Goal: Task Accomplishment & Management: Use online tool/utility

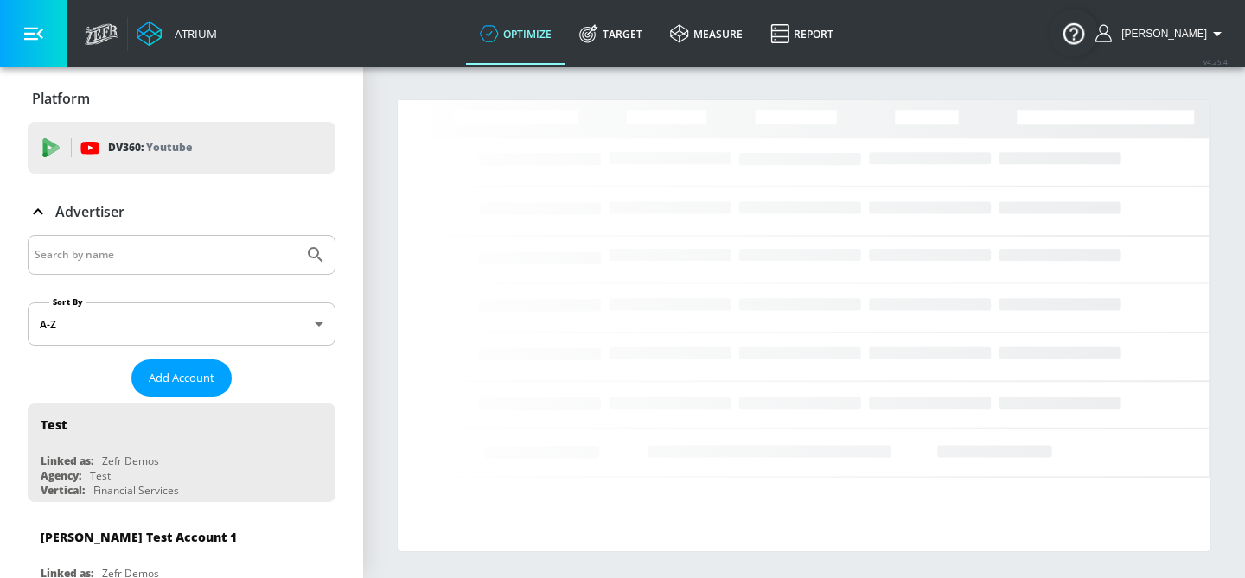
click at [218, 253] on input "Search by name" at bounding box center [166, 255] width 262 height 22
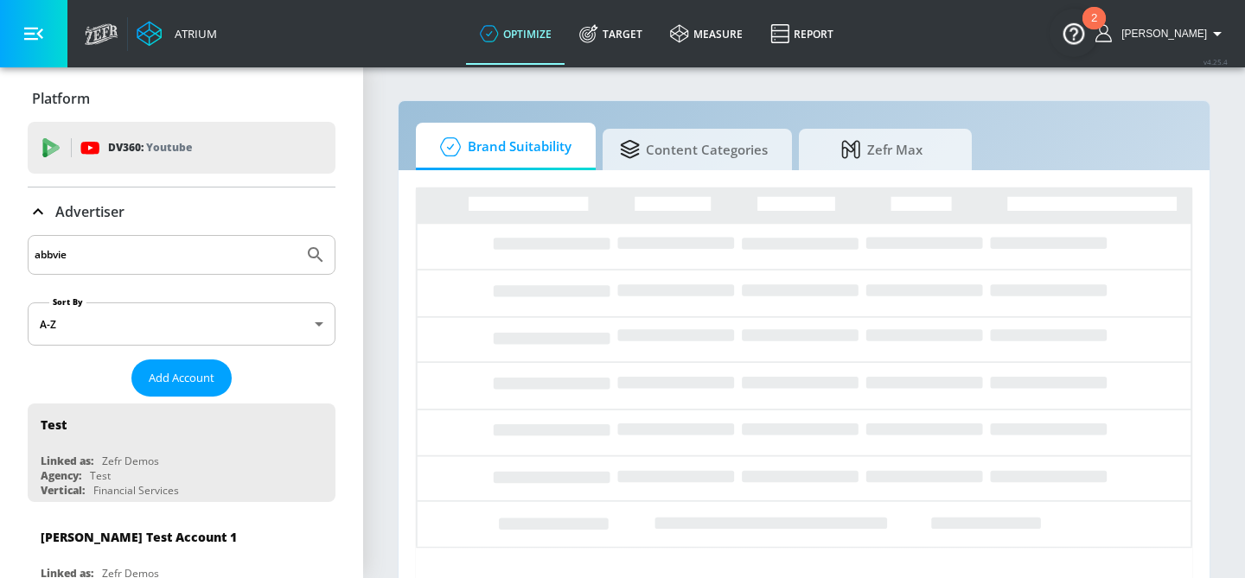
type input "abbvie"
click at [297, 236] on button "Submit Search" at bounding box center [316, 255] width 38 height 38
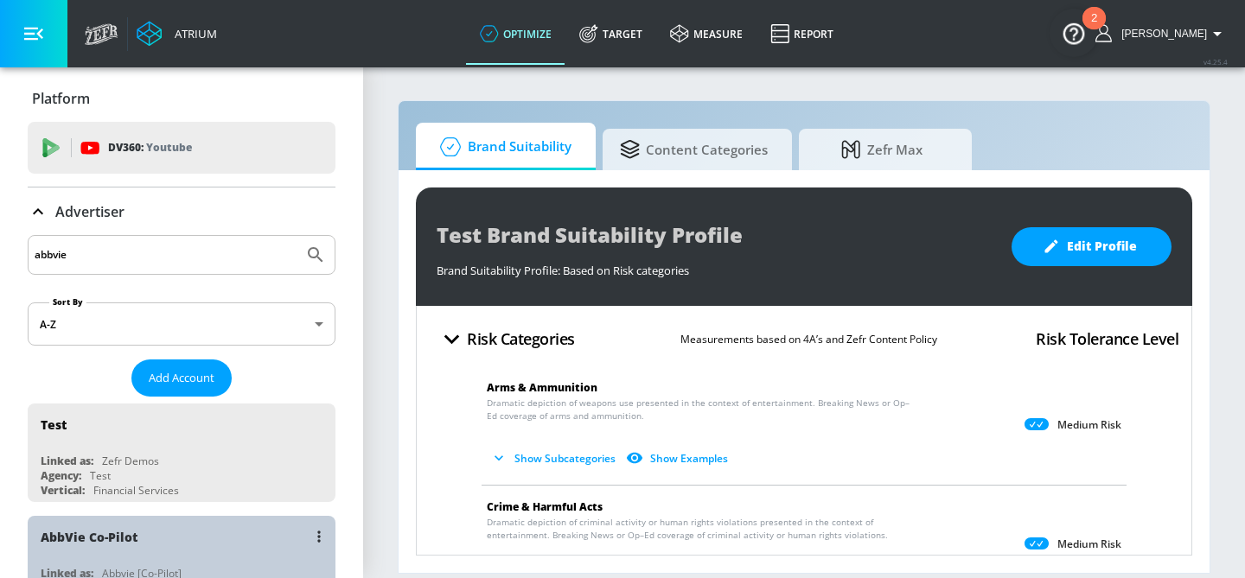
click at [163, 522] on div "AbbVie Co-Pilot" at bounding box center [186, 536] width 290 height 41
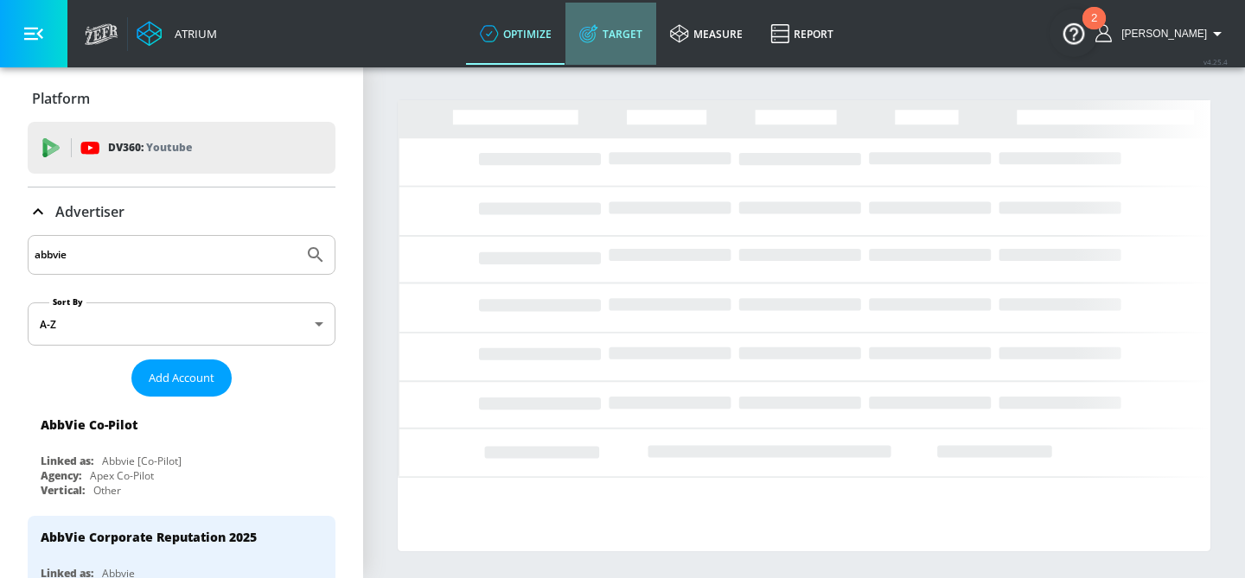
click at [636, 32] on link "Target" at bounding box center [610, 34] width 91 height 62
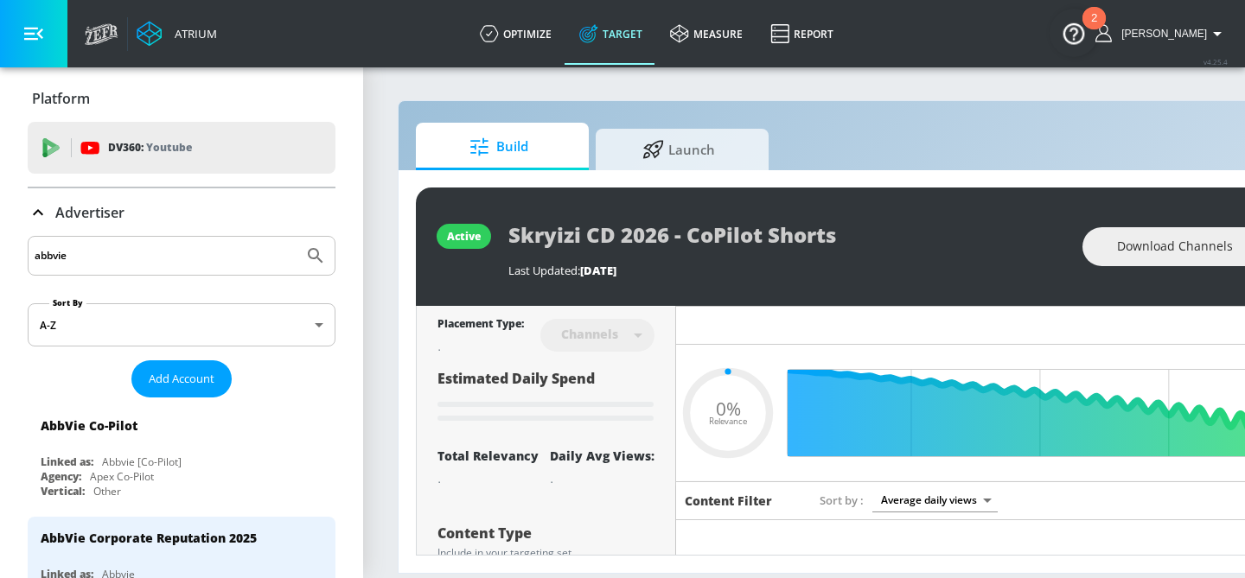
type input "0.05"
click at [718, 153] on span "Launch" at bounding box center [678, 146] width 131 height 41
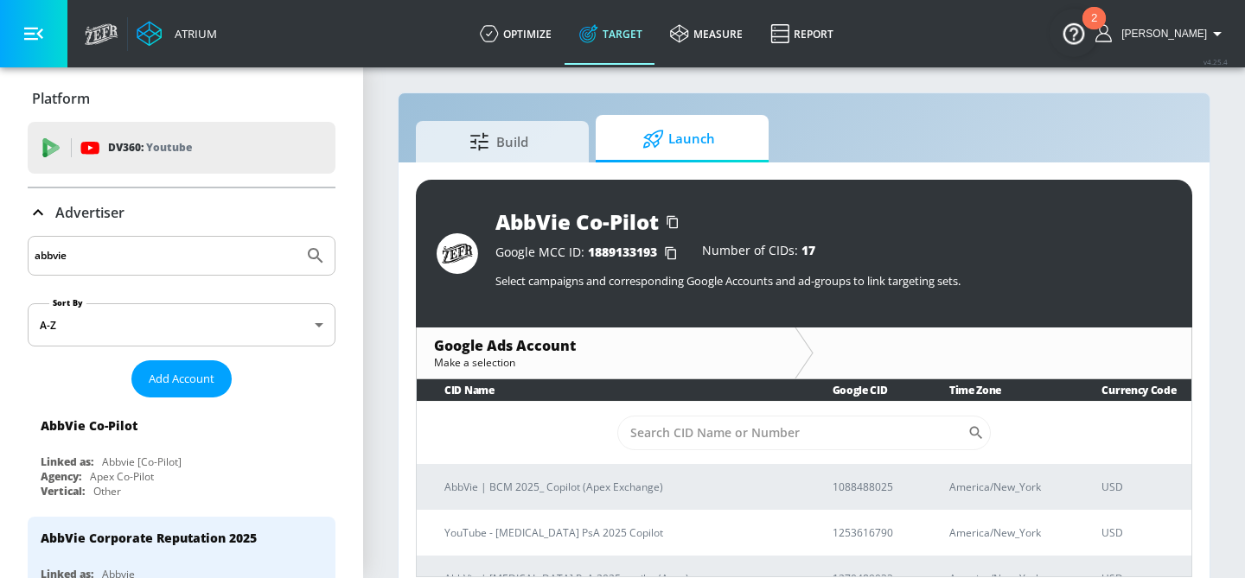
scroll to position [12, 0]
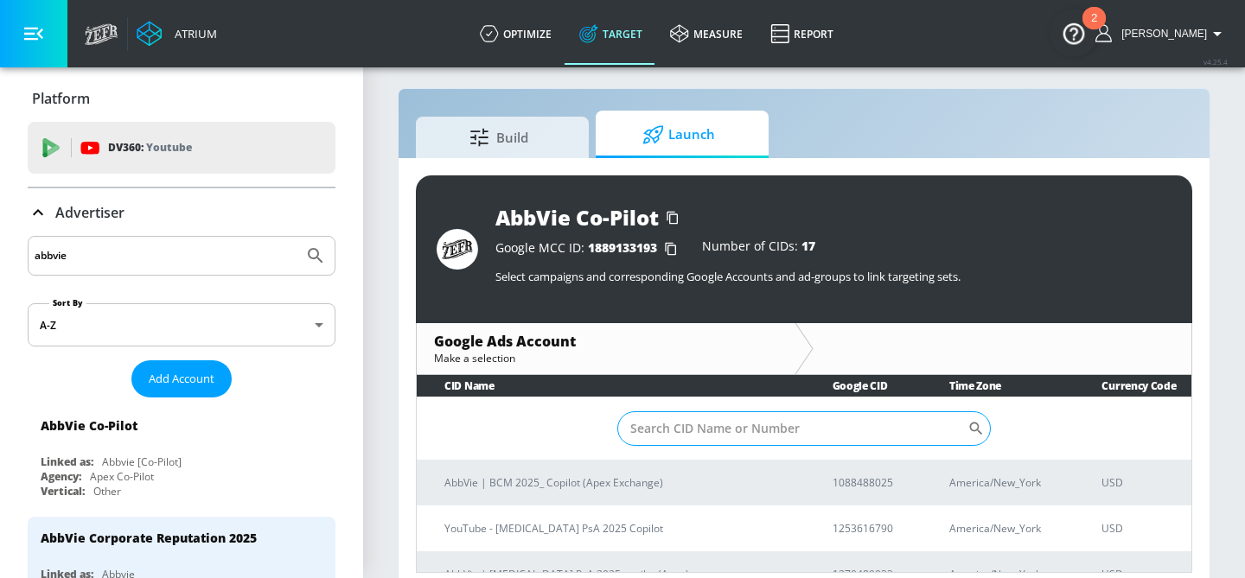
click at [717, 423] on input "Sort By" at bounding box center [792, 428] width 350 height 35
type input "qulipta"
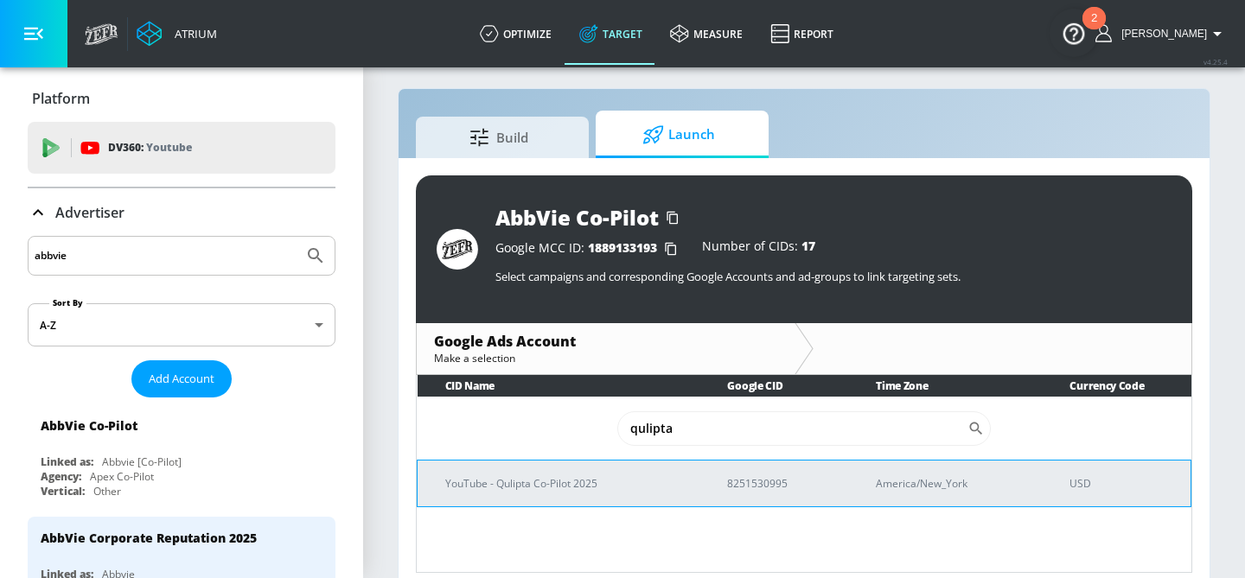
click at [602, 477] on p "YouTube - Qulipta Co-Pilot 2025" at bounding box center [565, 484] width 240 height 18
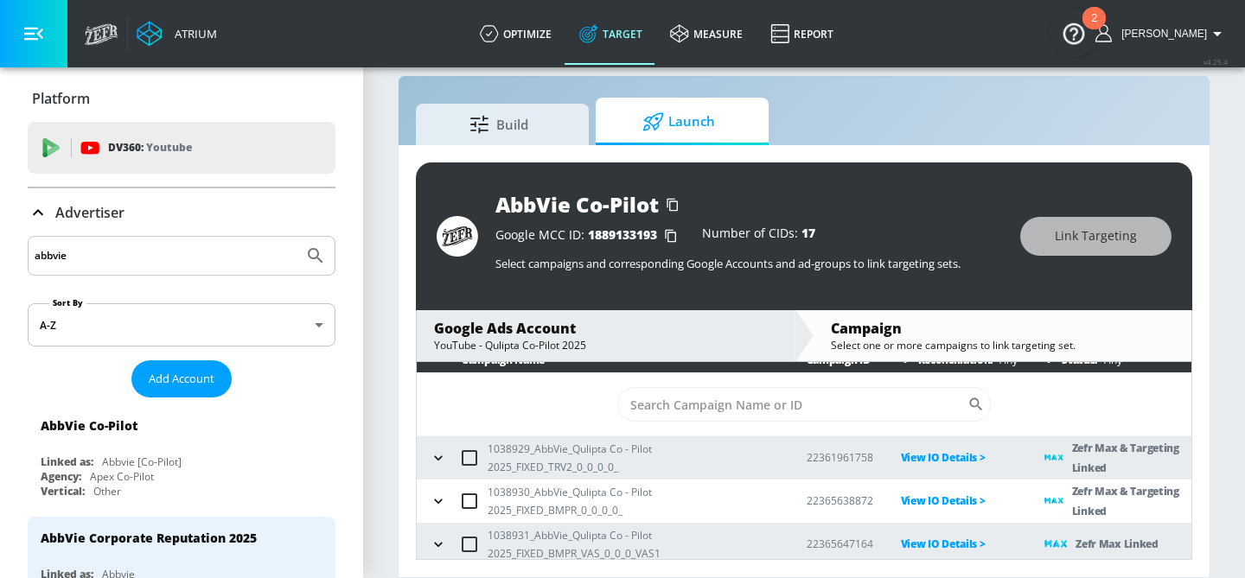
scroll to position [10, 0]
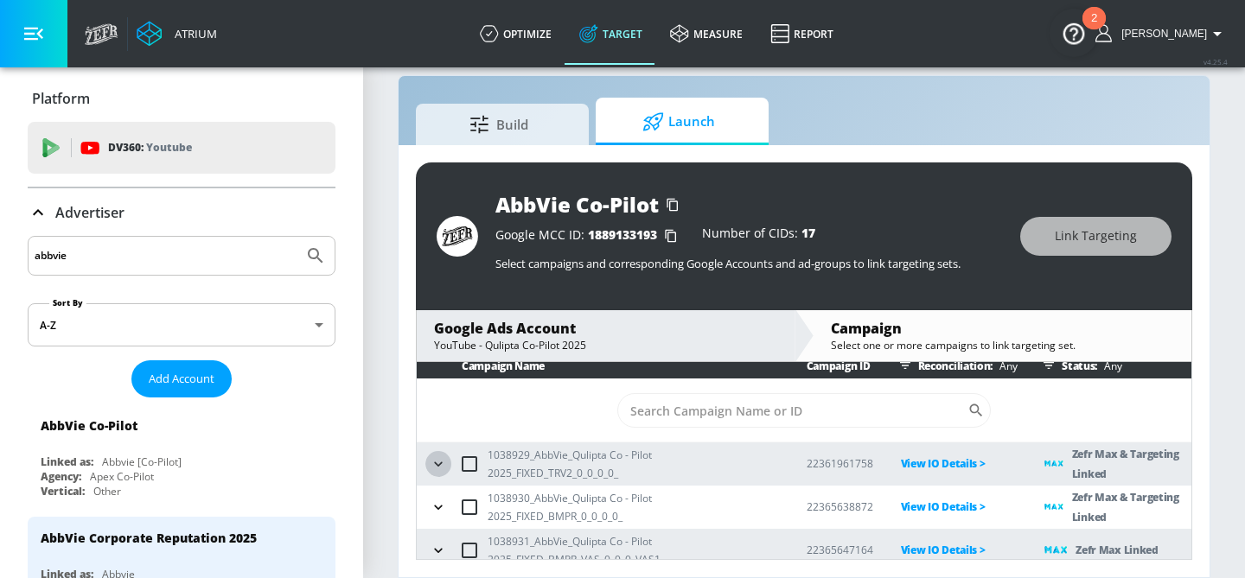
click at [430, 463] on icon "button" at bounding box center [438, 464] width 17 height 17
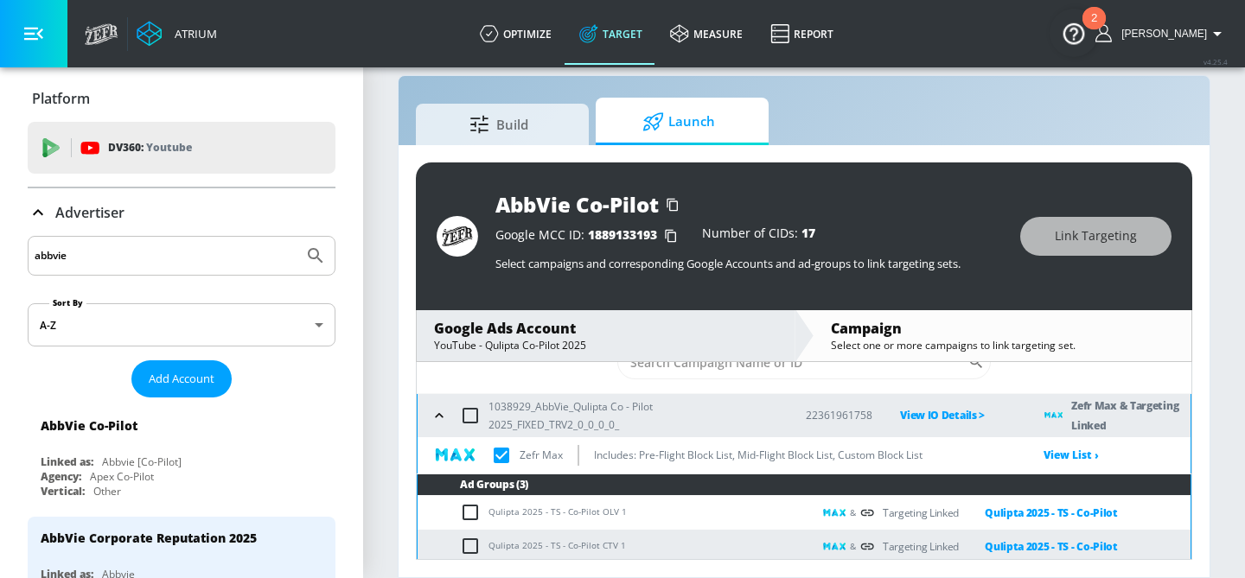
scroll to position [90, 0]
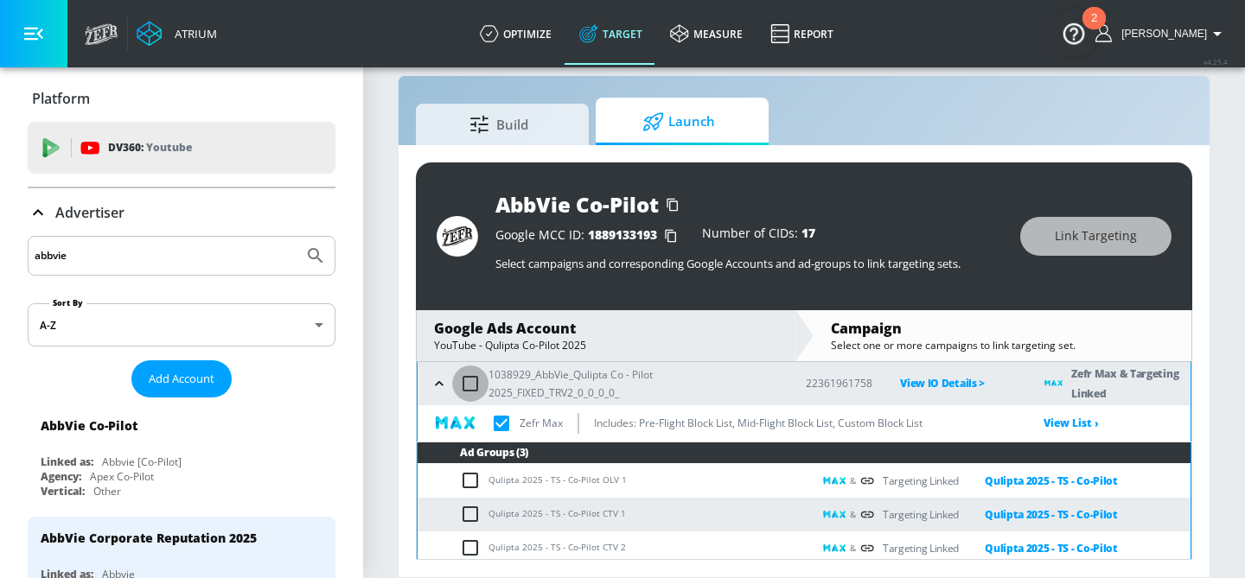
click at [473, 378] on input "checkbox" at bounding box center [470, 384] width 36 height 36
checkbox input "true"
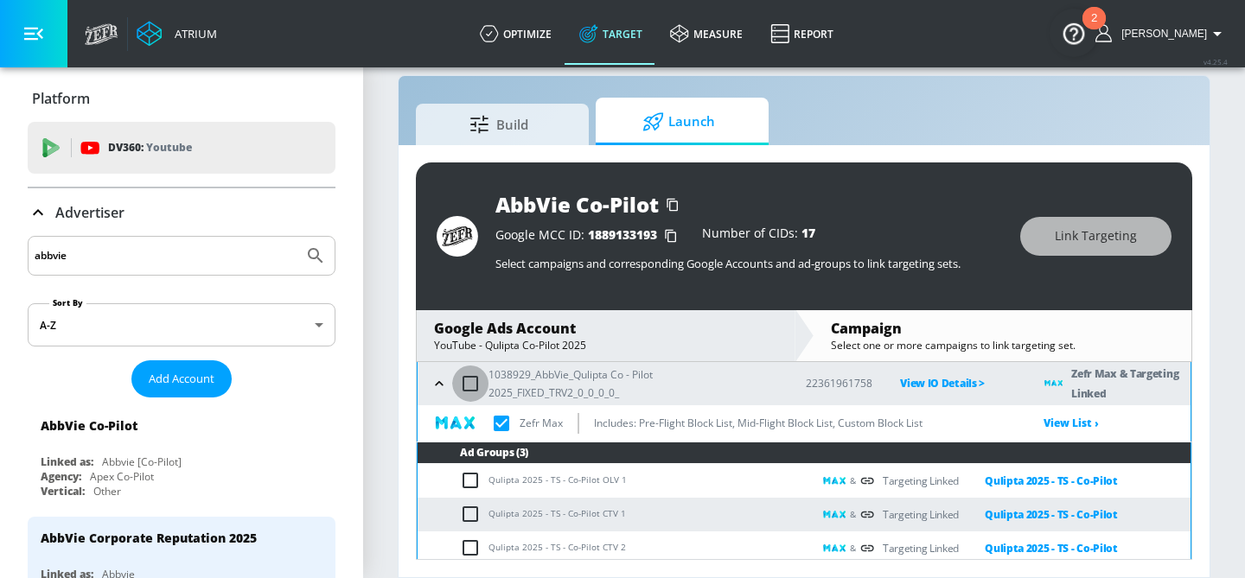
checkbox input "true"
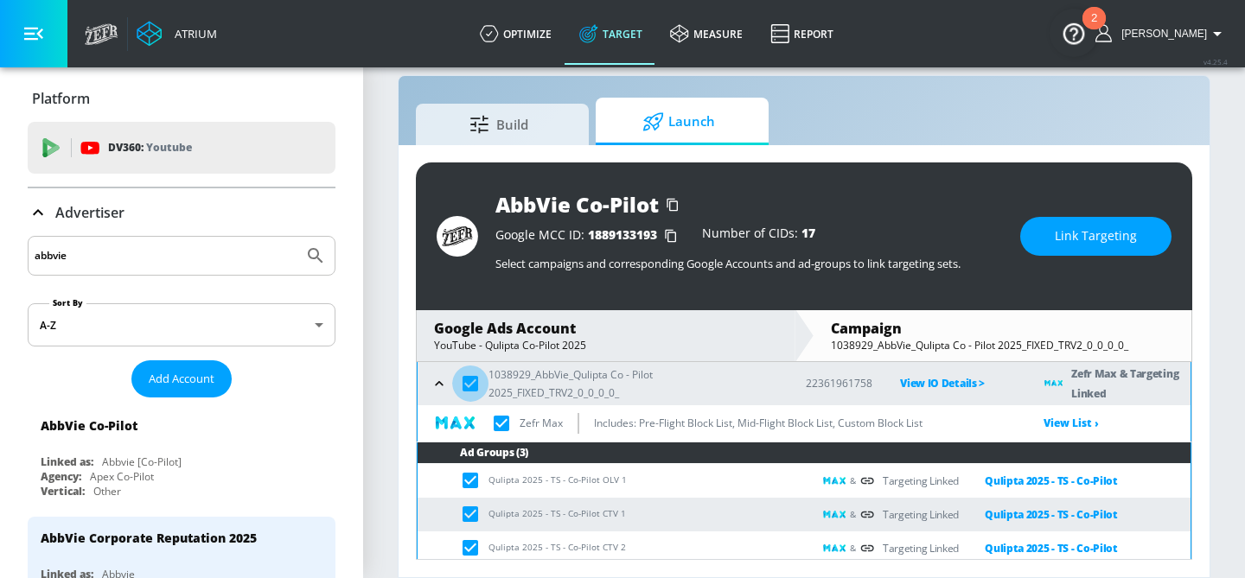
click at [473, 378] on input "checkbox" at bounding box center [470, 384] width 36 height 36
checkbox input "false"
checkbox input "true"
checkbox input "false"
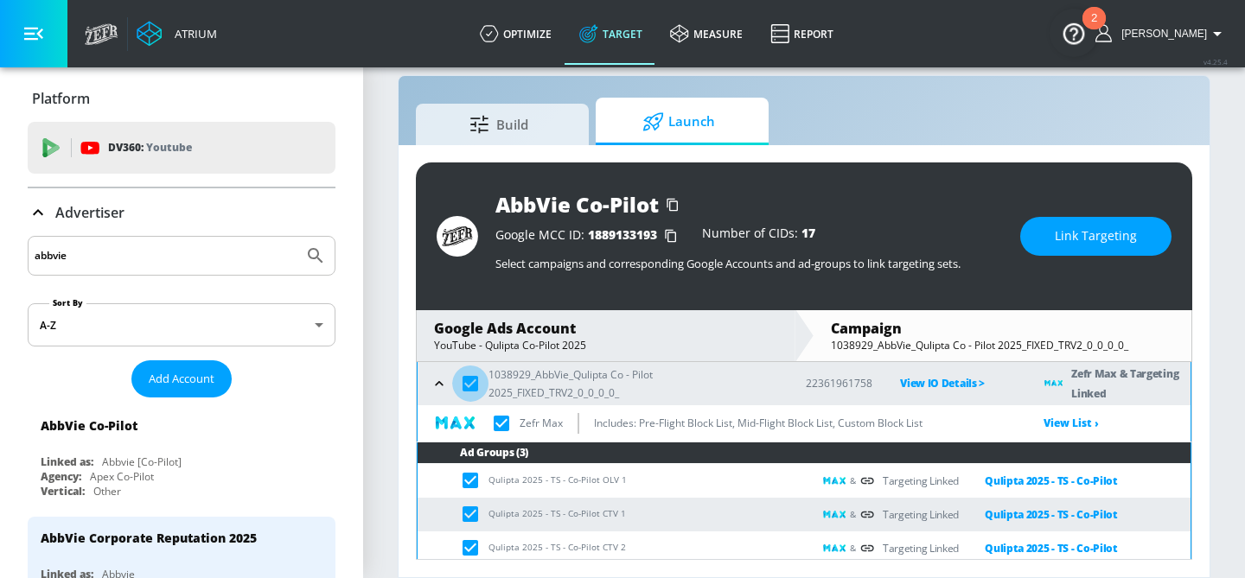
checkbox input "false"
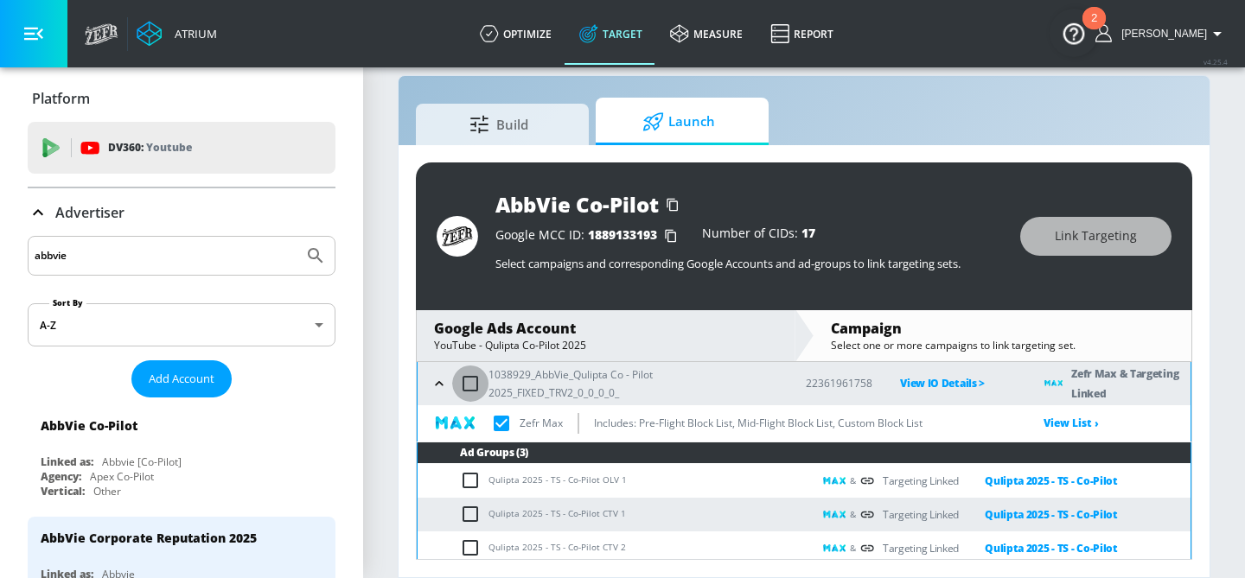
click at [473, 378] on input "checkbox" at bounding box center [470, 384] width 36 height 36
checkbox input "true"
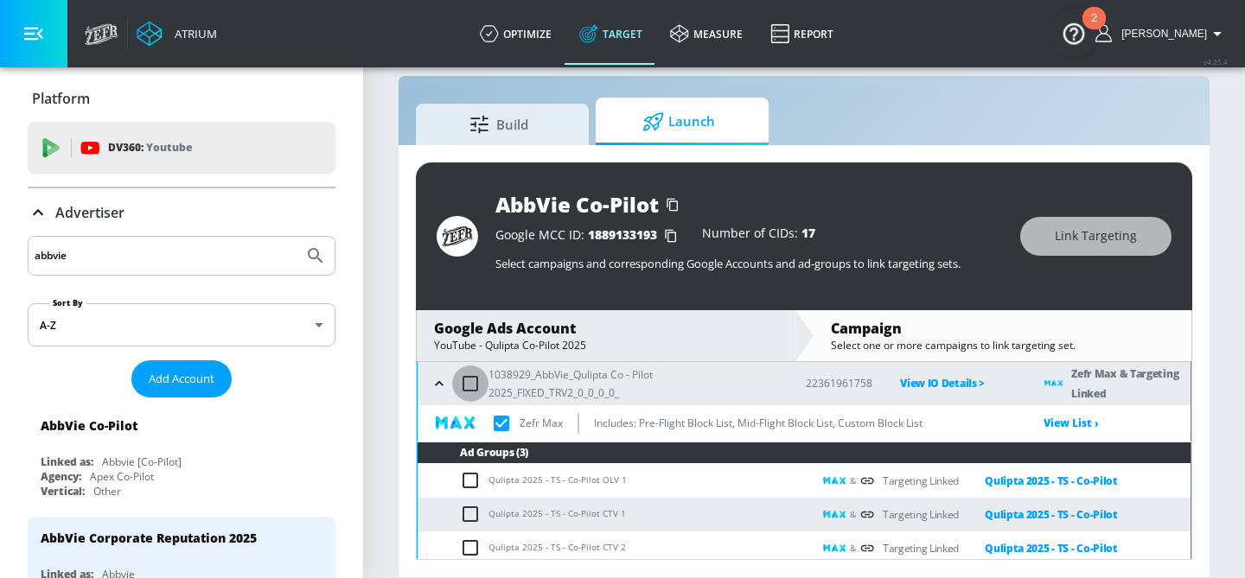
checkbox input "true"
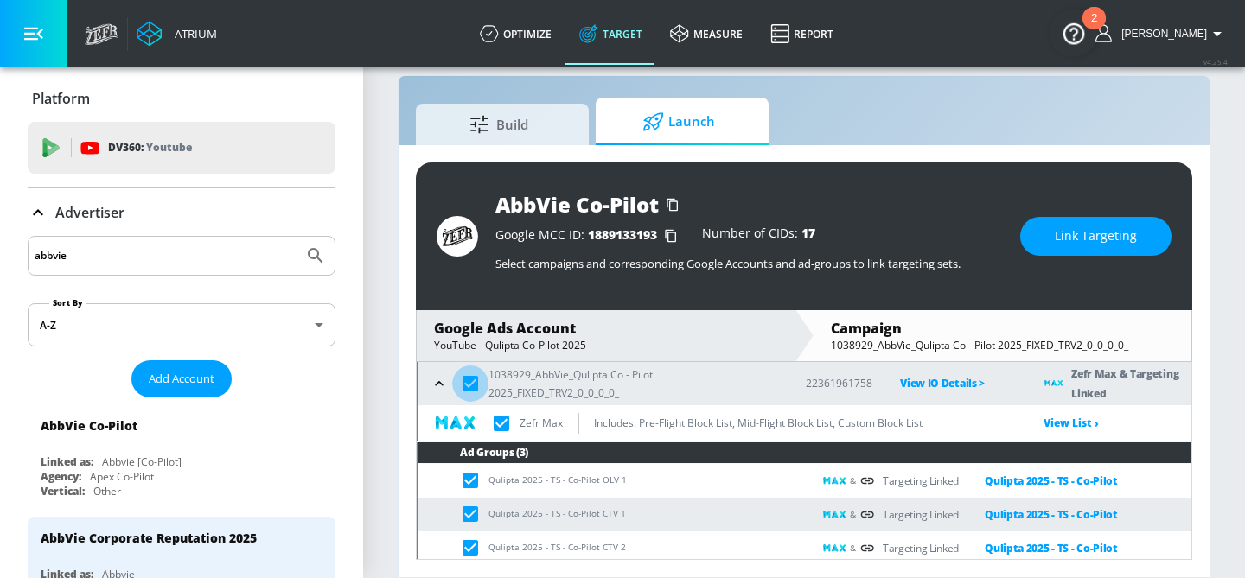
click at [473, 378] on input "checkbox" at bounding box center [470, 384] width 36 height 36
checkbox input "false"
checkbox input "true"
checkbox input "false"
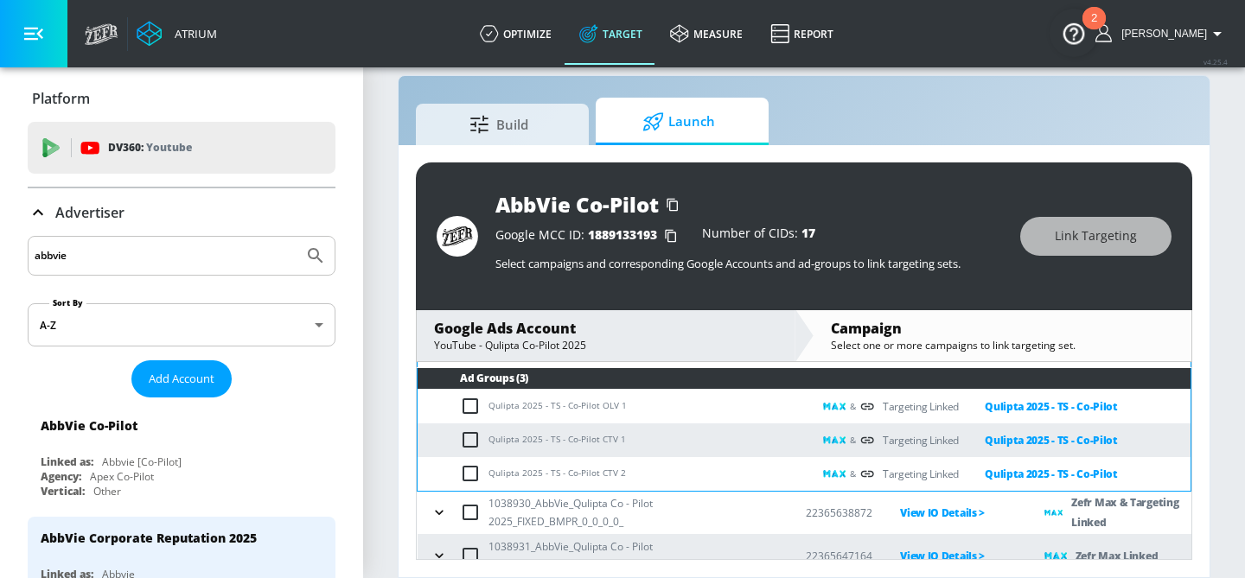
scroll to position [165, 0]
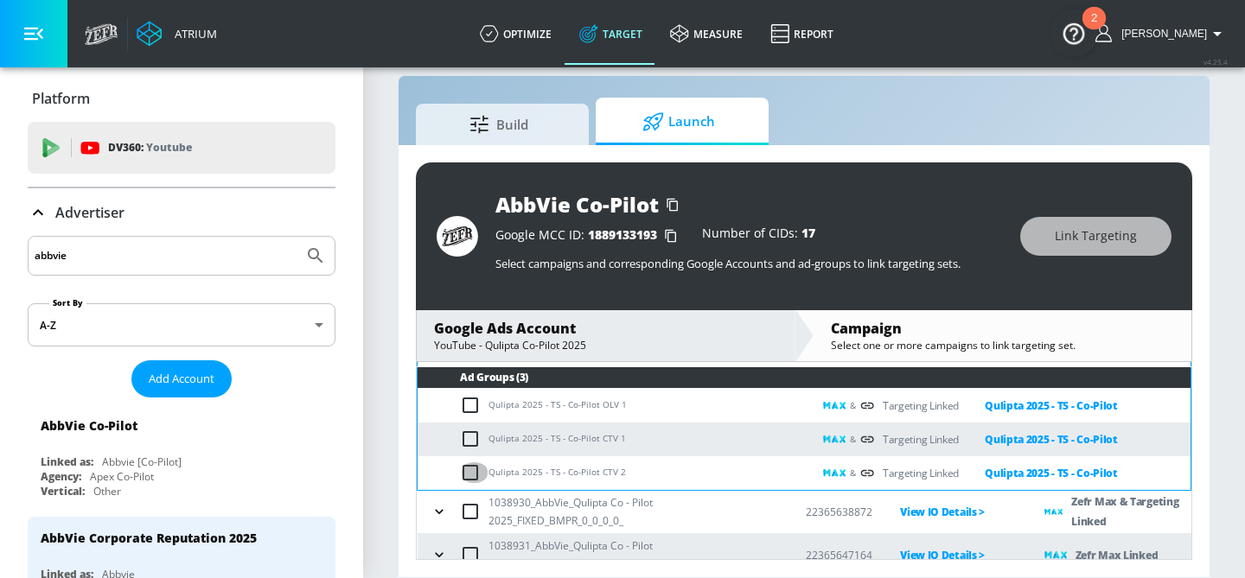
click at [471, 464] on input "checkbox" at bounding box center [474, 472] width 29 height 21
checkbox input "true"
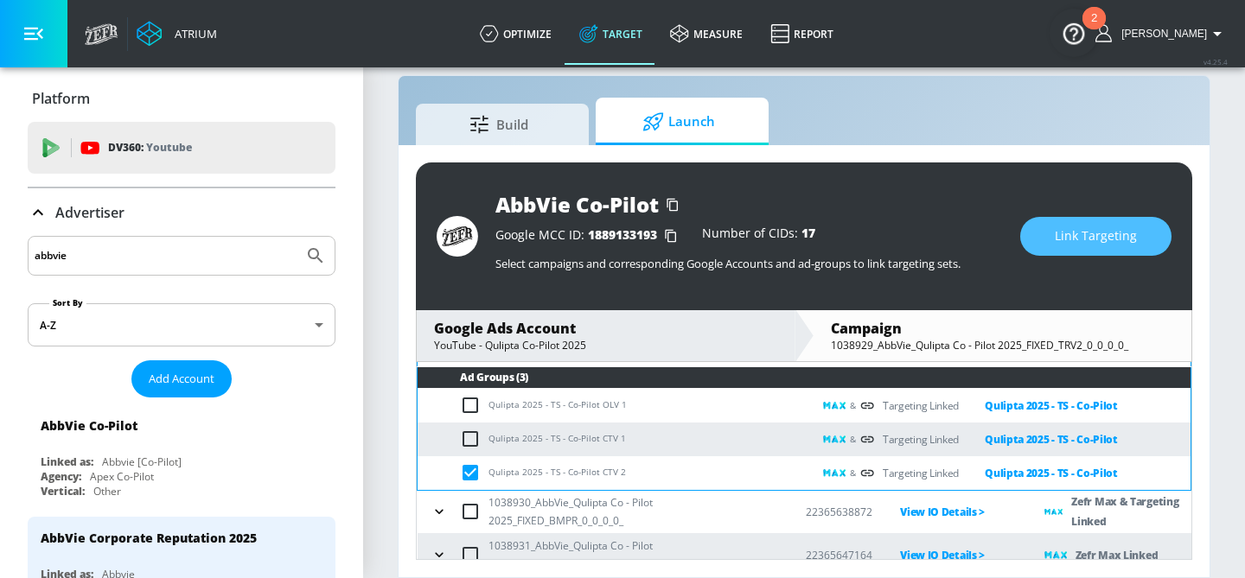
click at [1045, 247] on button "Link Targeting" at bounding box center [1095, 236] width 151 height 39
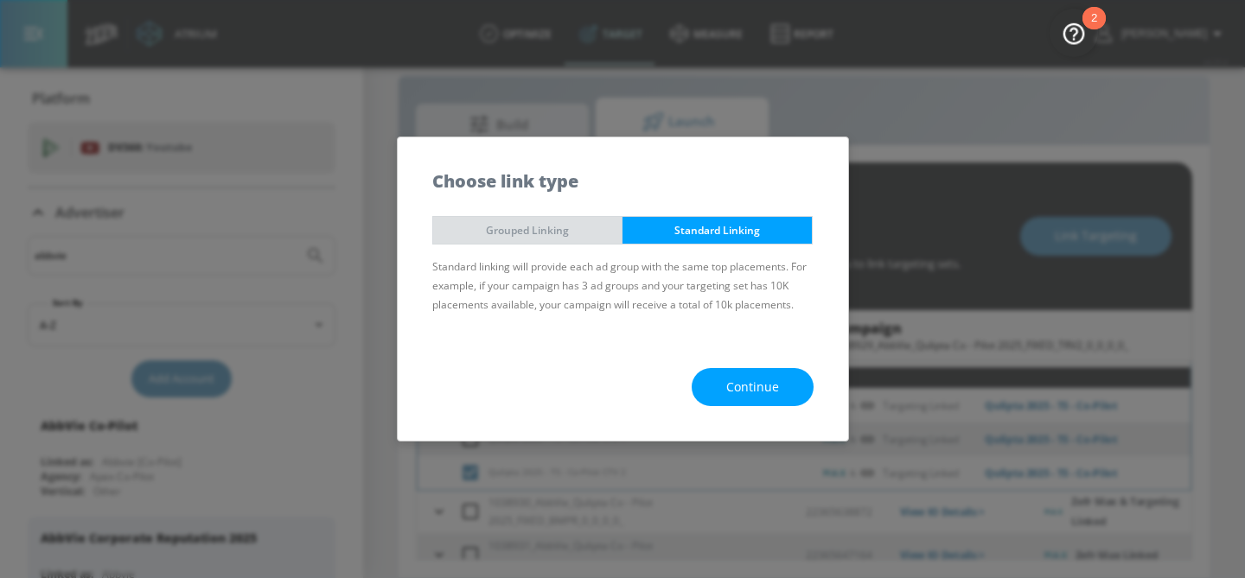
click at [590, 226] on span "Grouped Linking" at bounding box center [527, 230] width 163 height 18
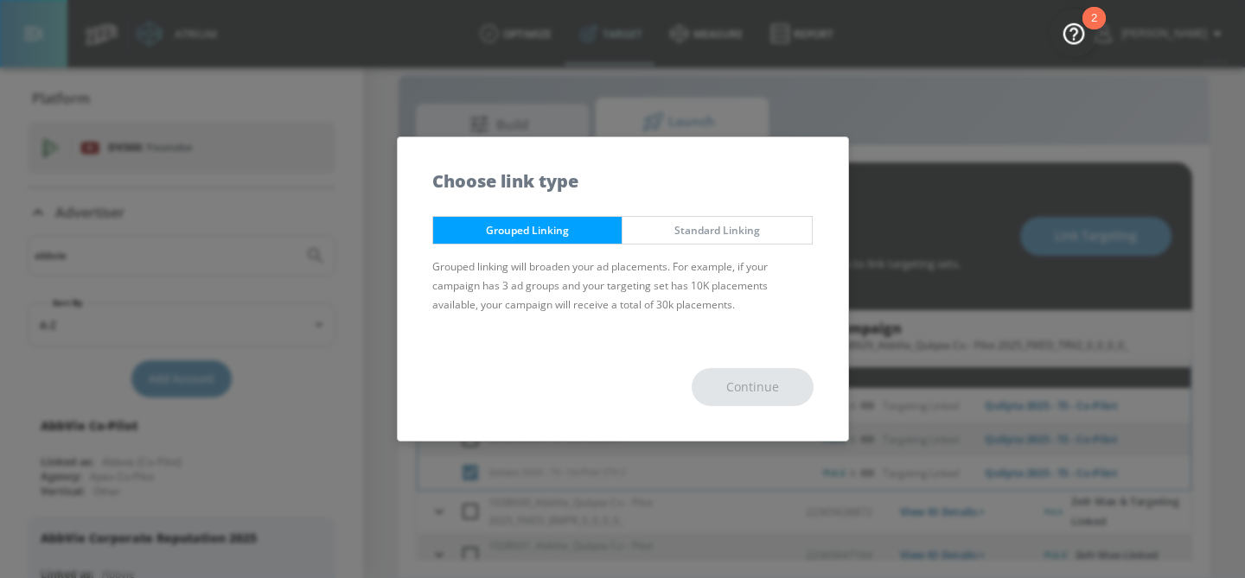
click at [745, 420] on div "Continue" at bounding box center [623, 388] width 450 height 108
click at [728, 224] on span "Standard Linking" at bounding box center [716, 230] width 163 height 18
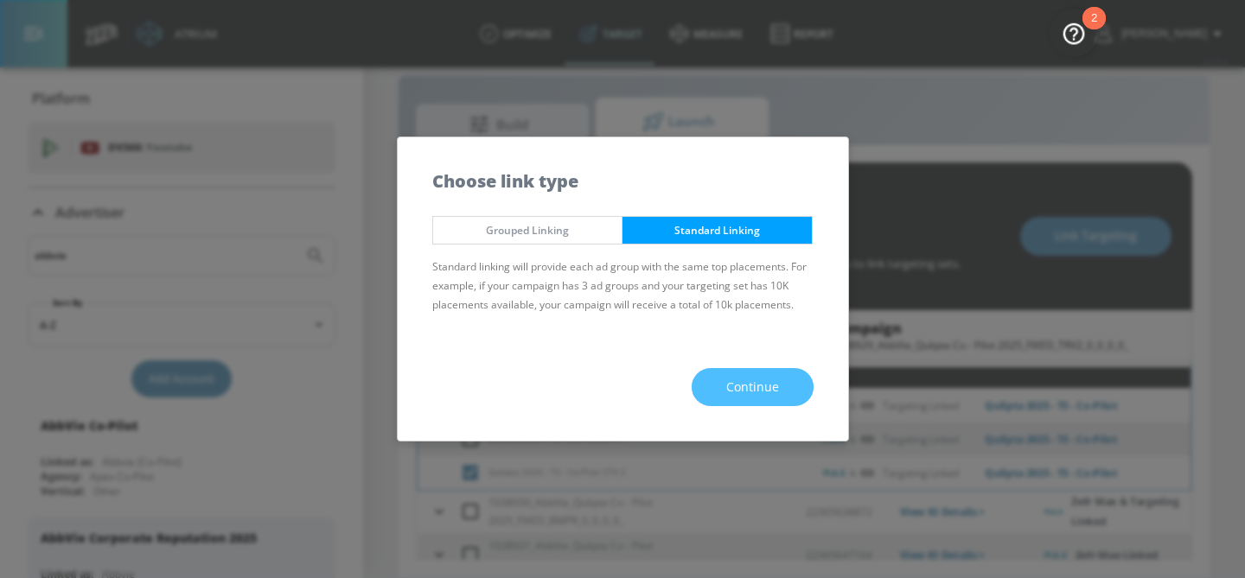
click at [738, 380] on span "Continue" at bounding box center [752, 388] width 53 height 22
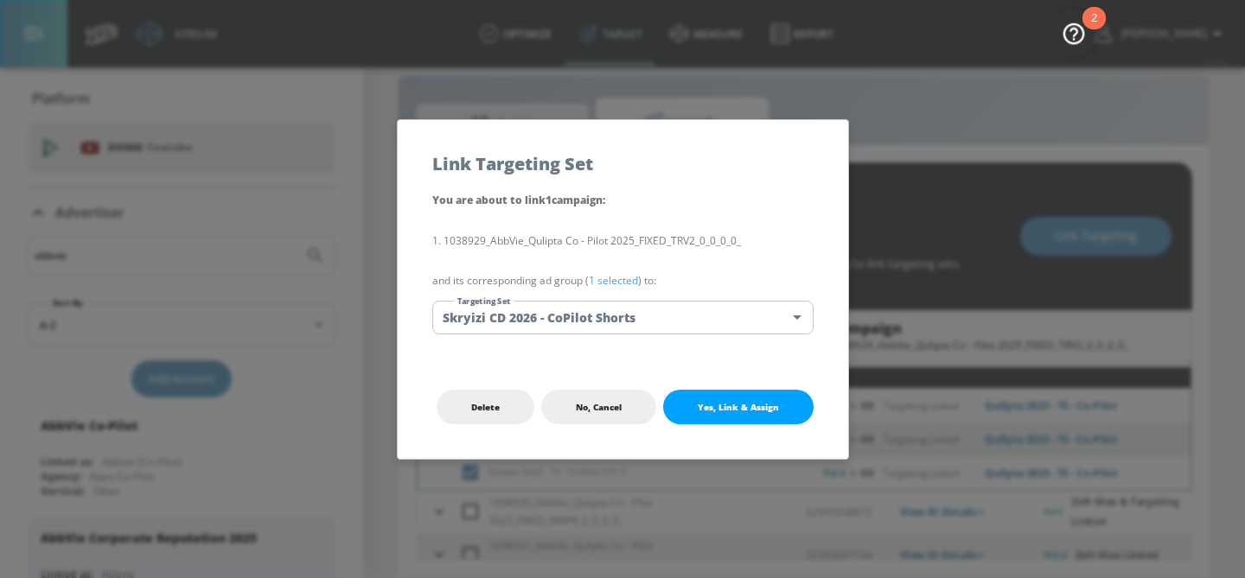
click at [706, 324] on body "Atrium optimize Target measure Report optimize Target measure Report v 4.25.4 […" at bounding box center [622, 276] width 1245 height 603
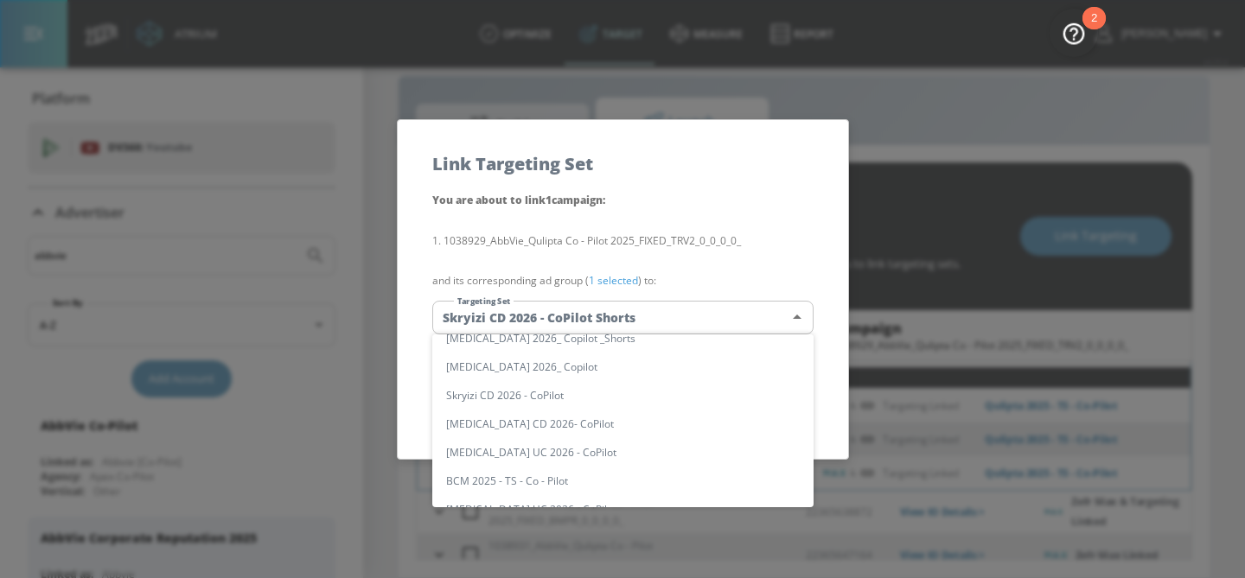
scroll to position [0, 0]
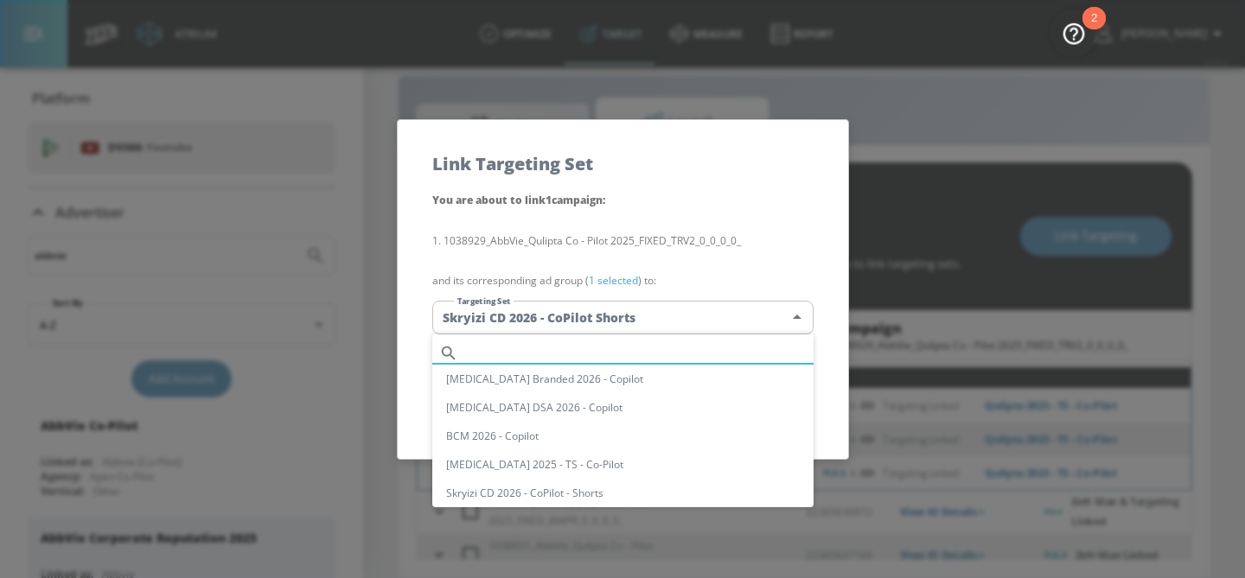
click at [655, 351] on input "text" at bounding box center [639, 352] width 348 height 23
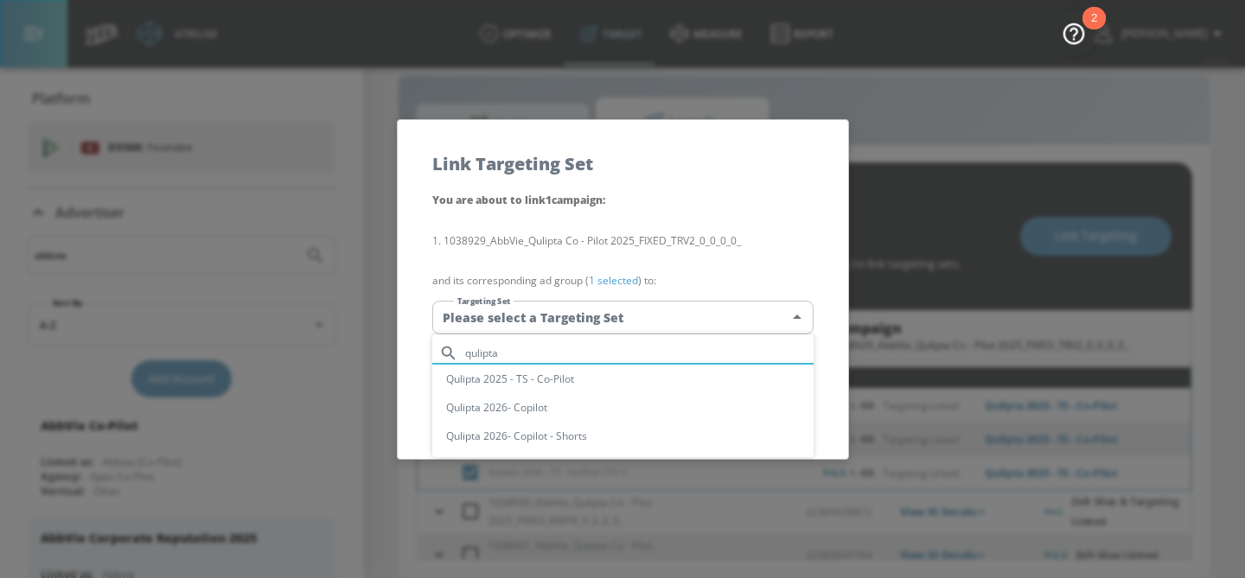
type input "qulipta"
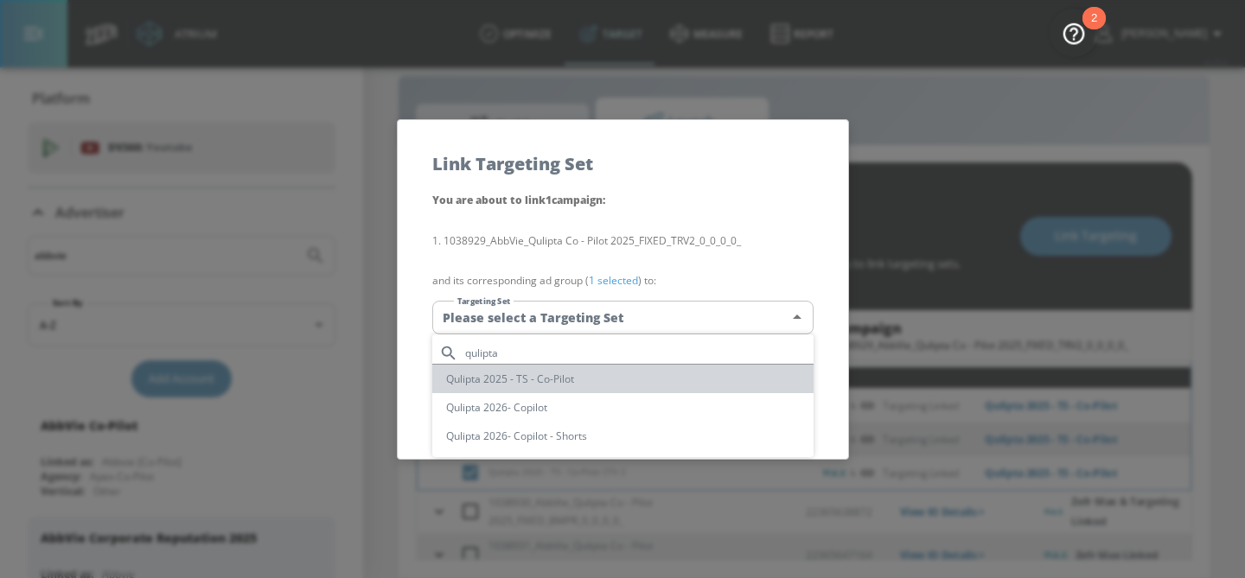
click at [638, 379] on li "Qulipta 2025 - TS - Co-Pilot" at bounding box center [622, 379] width 381 height 29
type input "a2bdb49a-c0bd-435d-b314-cab7c20e6bf0"
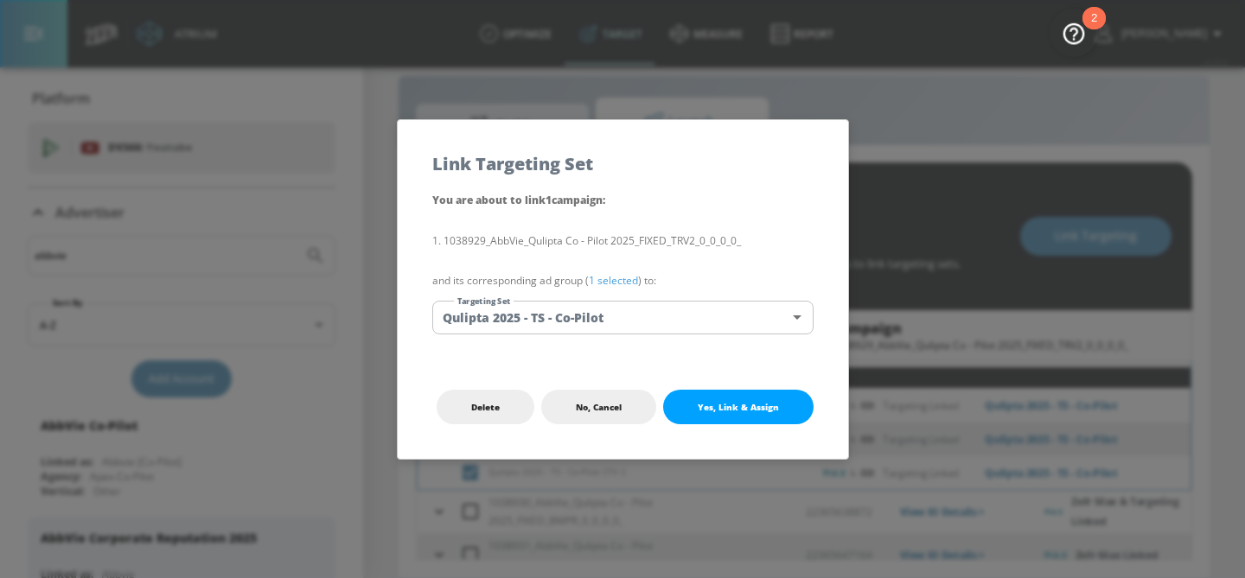
click at [641, 358] on div "Delete No, Cancel Yes, Link & Assign" at bounding box center [623, 407] width 450 height 104
click at [692, 406] on button "Yes, Link & Assign" at bounding box center [738, 407] width 150 height 35
checkbox input "true"
checkbox input "false"
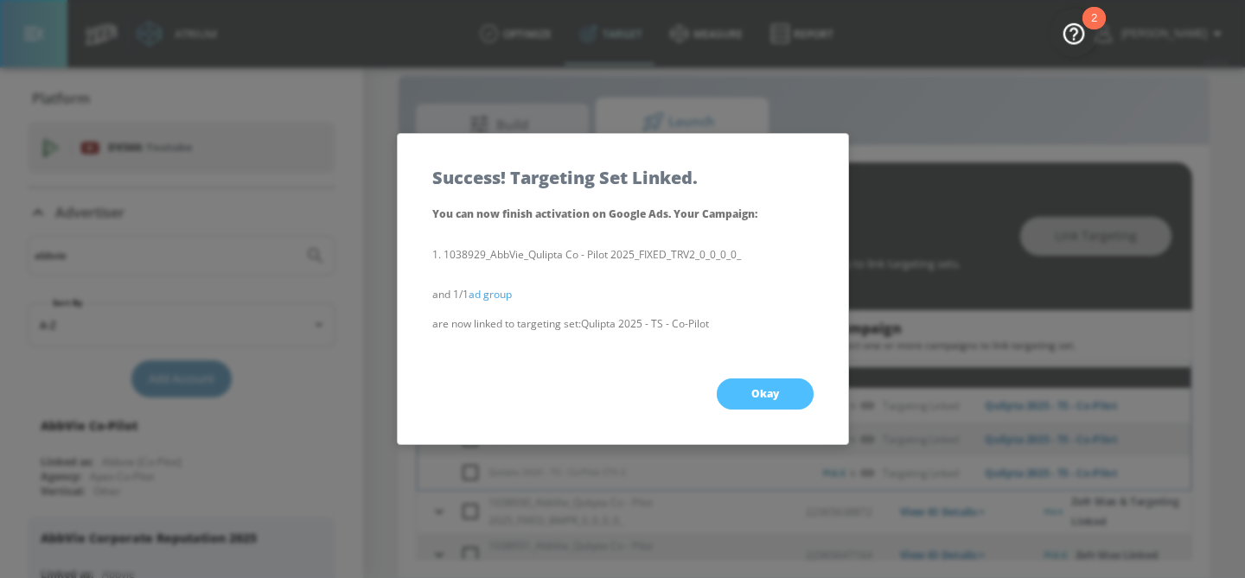
click at [737, 392] on button "Okay" at bounding box center [765, 394] width 97 height 31
checkbox input "true"
